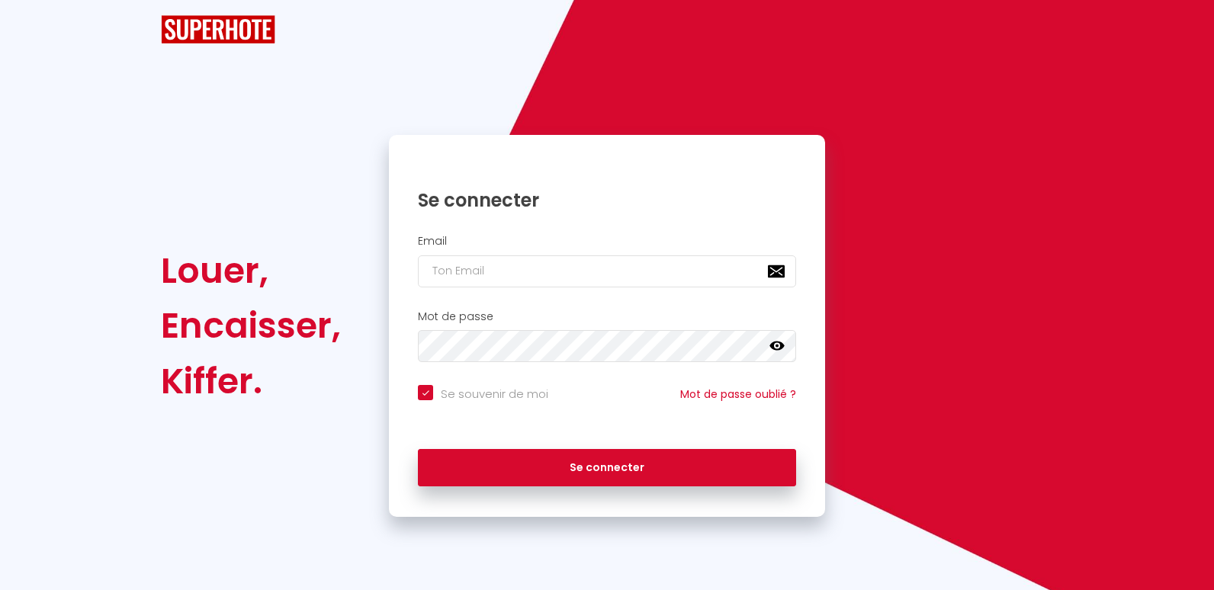
checkbox input "true"
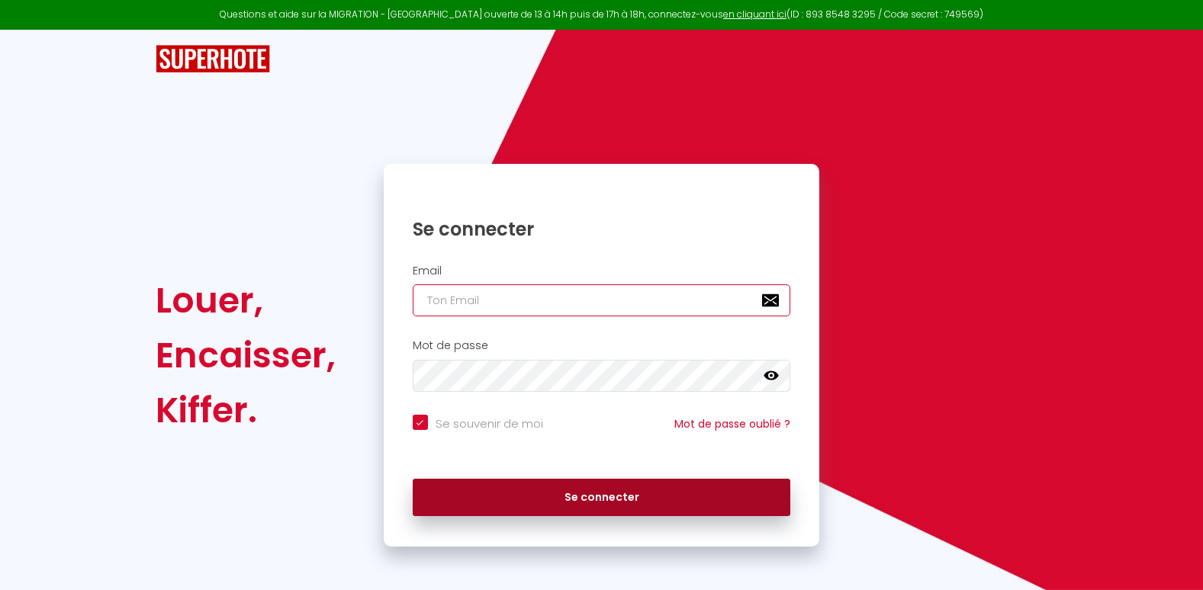
type input "[EMAIL_ADDRESS][DOMAIN_NAME]"
click at [616, 499] on button "Se connecter" at bounding box center [602, 498] width 378 height 38
checkbox input "true"
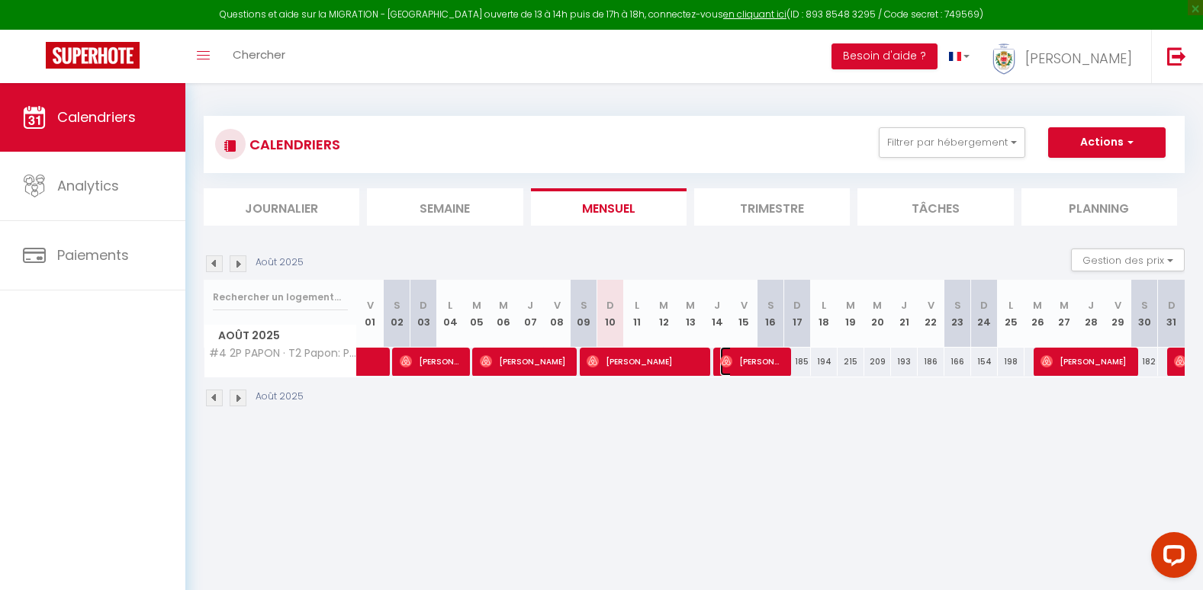
click at [752, 365] on span "[PERSON_NAME]" at bounding box center [751, 361] width 63 height 29
select select "OK"
select select "0"
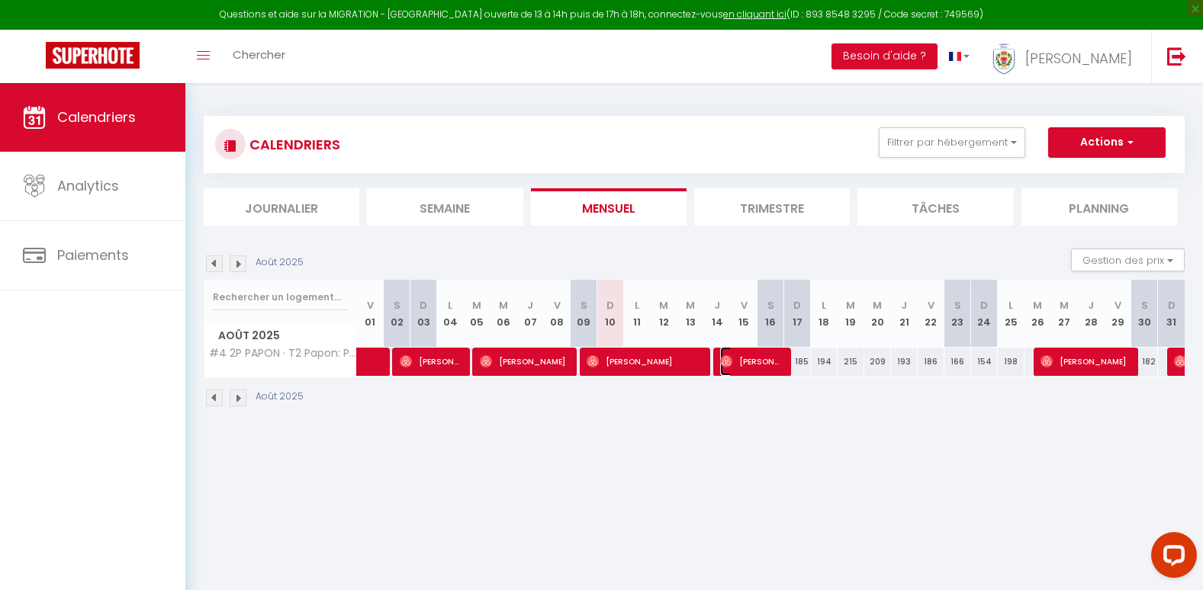
select select "1"
select select
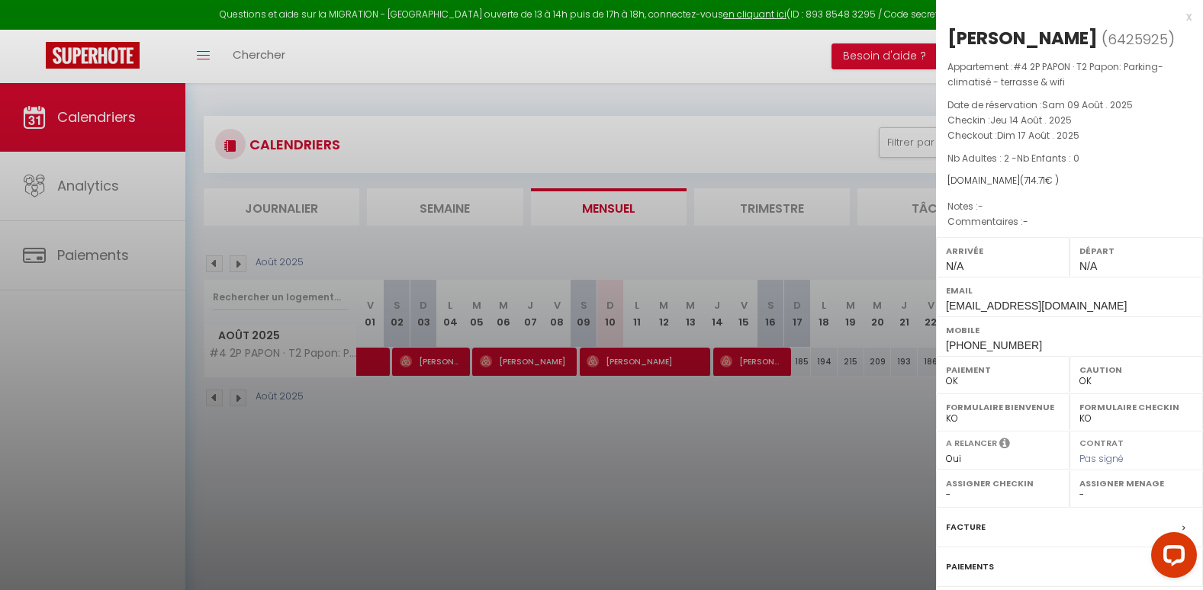
click at [1180, 17] on div "x [PERSON_NAME] ( 6425925 ) Appartement : #4 2P [PERSON_NAME] · T2 [PERSON_NAME…" at bounding box center [1069, 363] width 267 height 726
click at [1173, 16] on div "x" at bounding box center [1063, 17] width 255 height 18
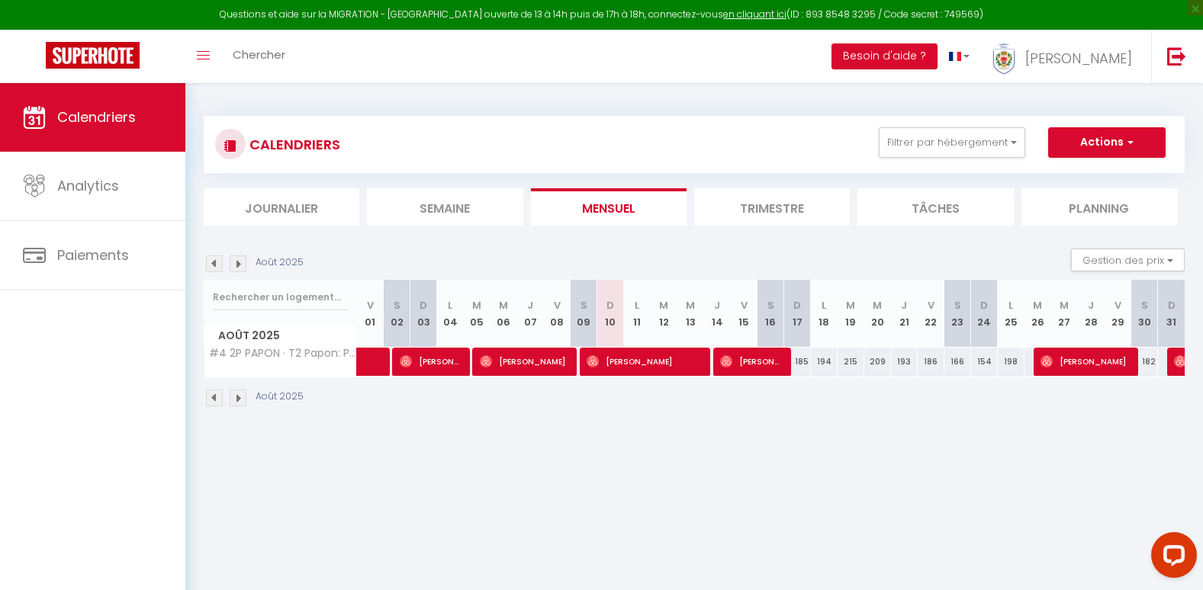
click at [759, 208] on li "Trimestre" at bounding box center [772, 206] width 156 height 37
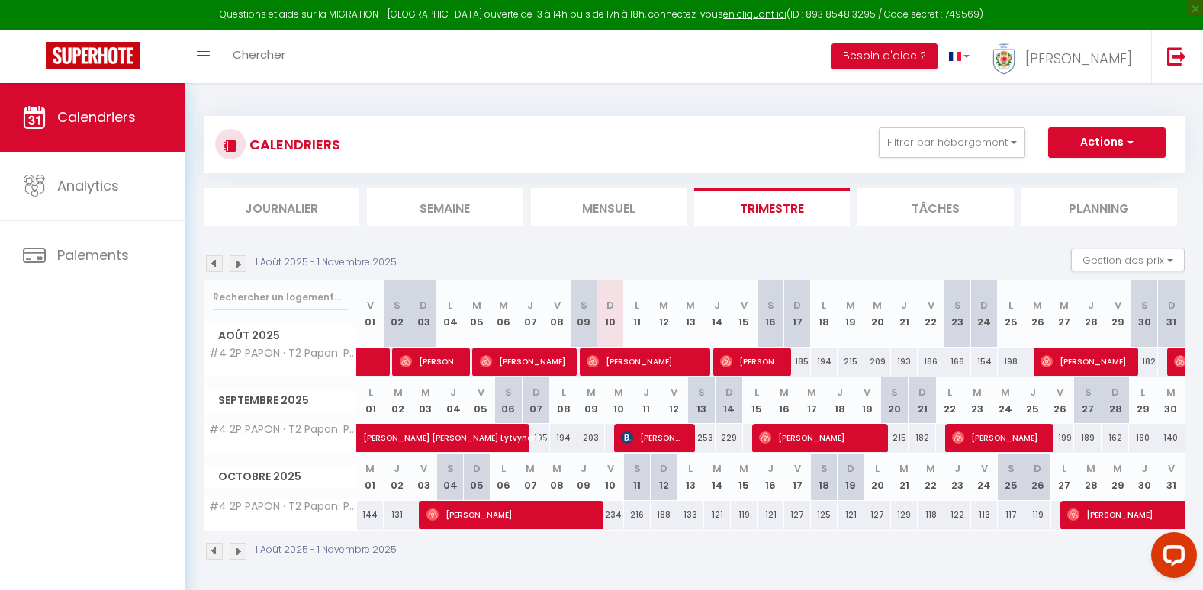
click at [239, 264] on img at bounding box center [238, 263] width 17 height 17
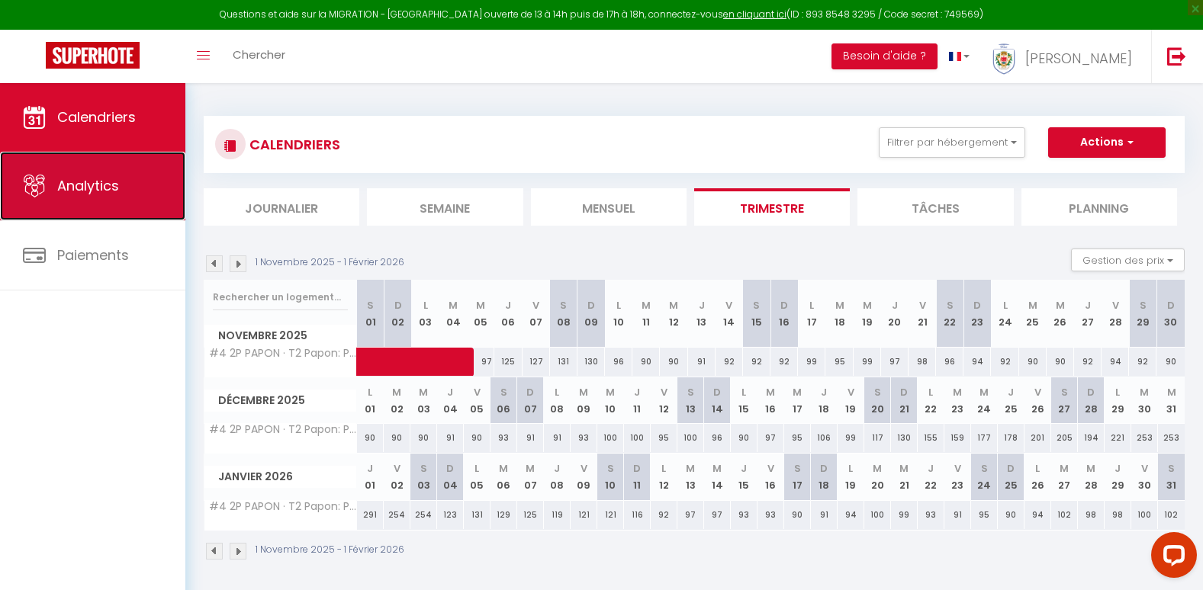
click at [114, 181] on span "Analytics" at bounding box center [88, 185] width 62 height 19
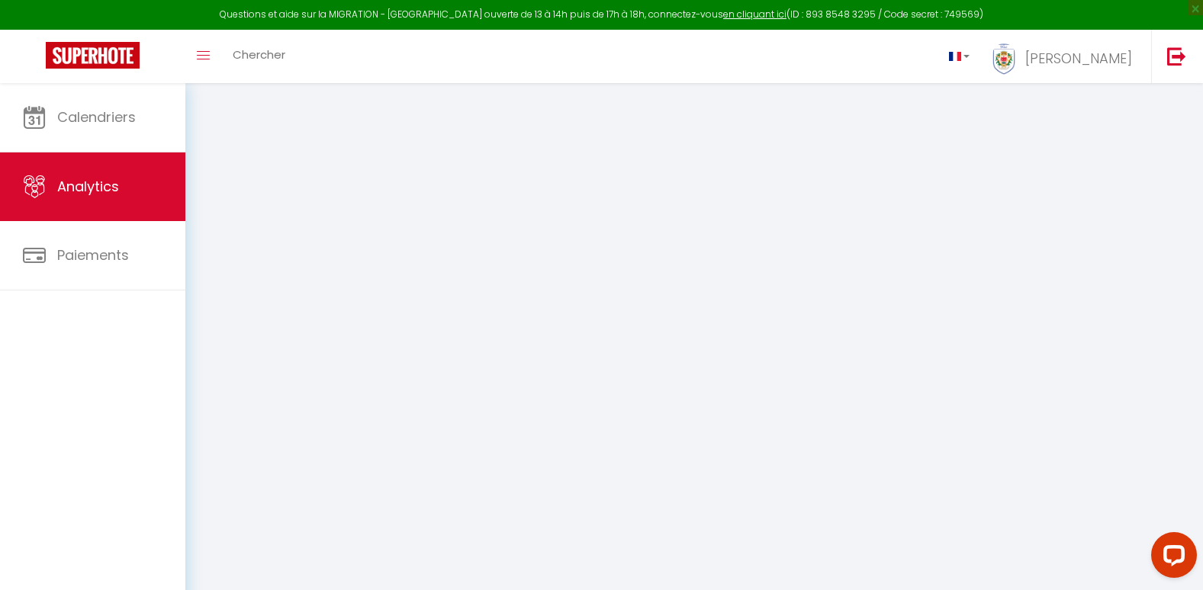
select select "2025"
select select "8"
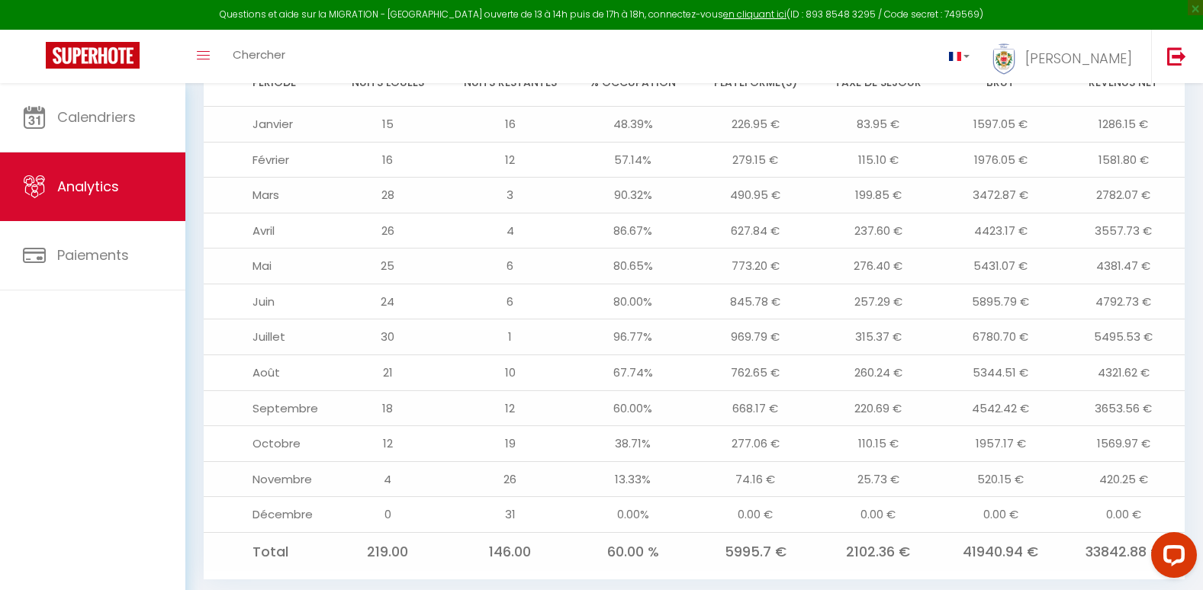
scroll to position [1697, 0]
